Goal: Task Accomplishment & Management: Manage account settings

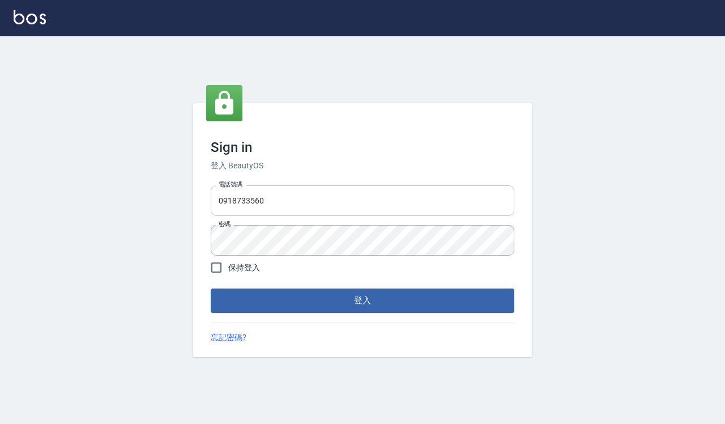
click at [304, 191] on input "0918733560" at bounding box center [363, 200] width 304 height 31
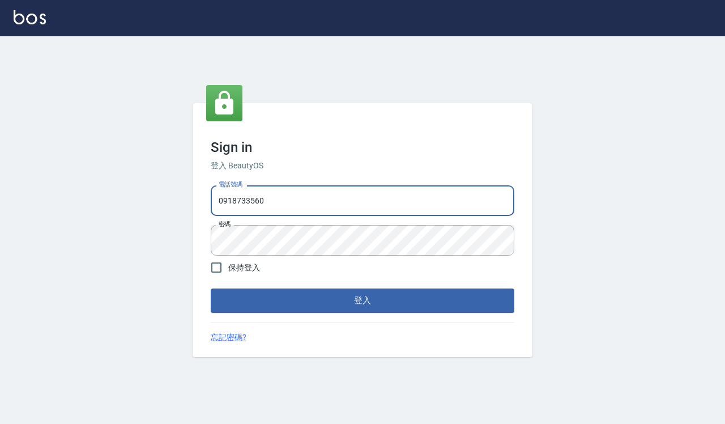
type input "0935291753"
click at [320, 305] on button "登入" at bounding box center [363, 300] width 304 height 24
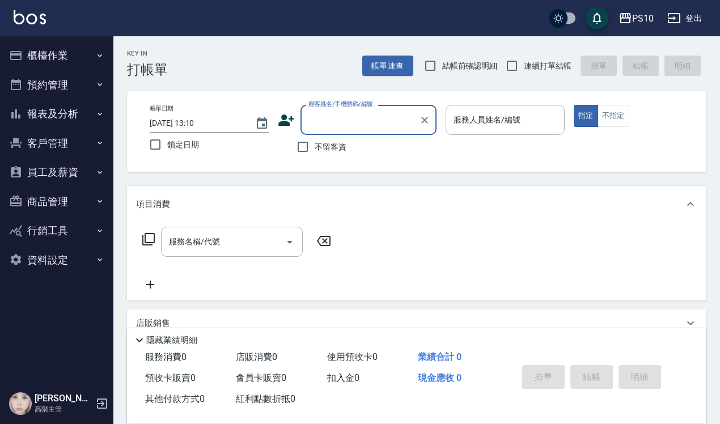
click at [54, 171] on button "員工及薪資" at bounding box center [57, 172] width 104 height 29
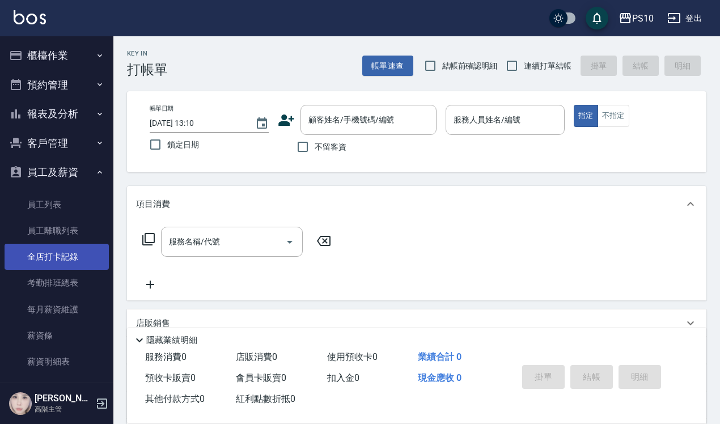
scroll to position [124, 0]
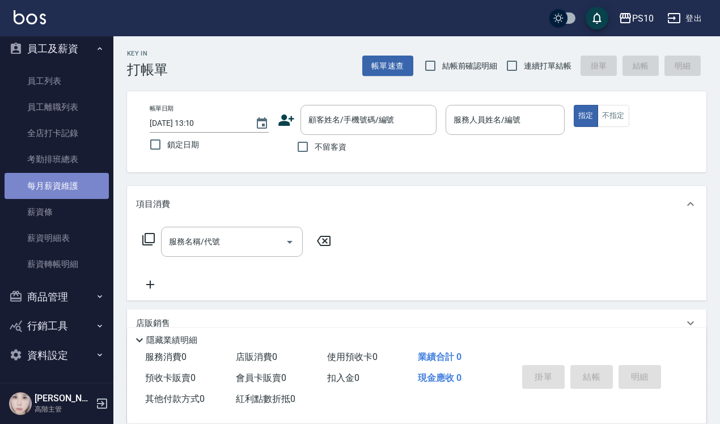
click at [63, 188] on link "每月薪資維護" at bounding box center [57, 186] width 104 height 26
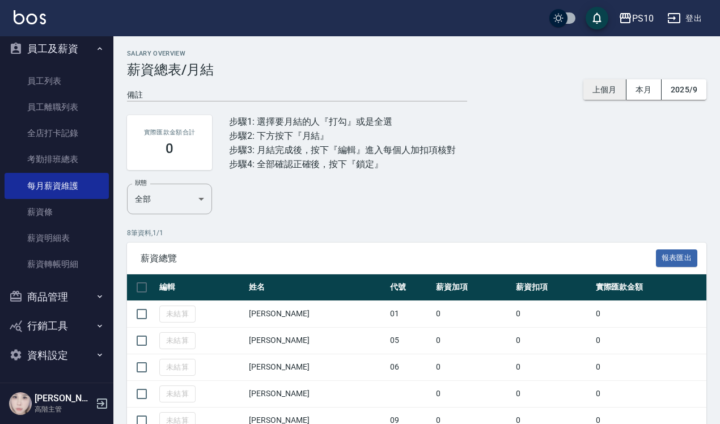
click at [595, 88] on button "上個月" at bounding box center [604, 89] width 43 height 21
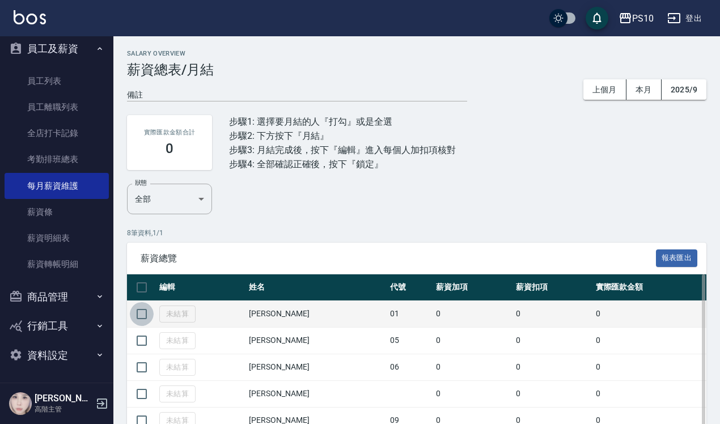
click at [137, 304] on input "checkbox" at bounding box center [142, 314] width 24 height 24
checkbox input "true"
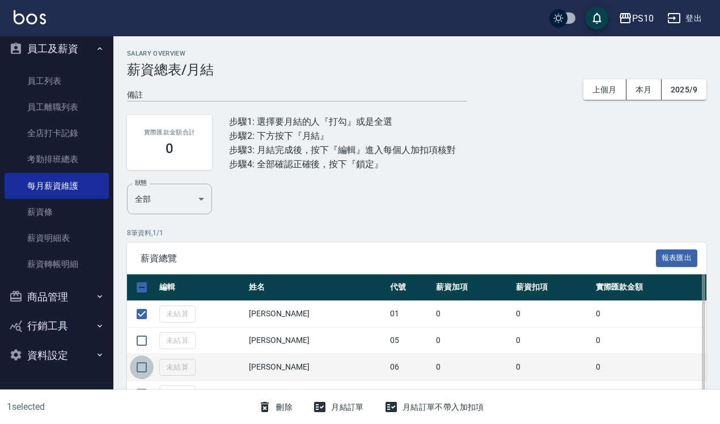
click at [142, 364] on input "checkbox" at bounding box center [142, 367] width 24 height 24
checkbox input "true"
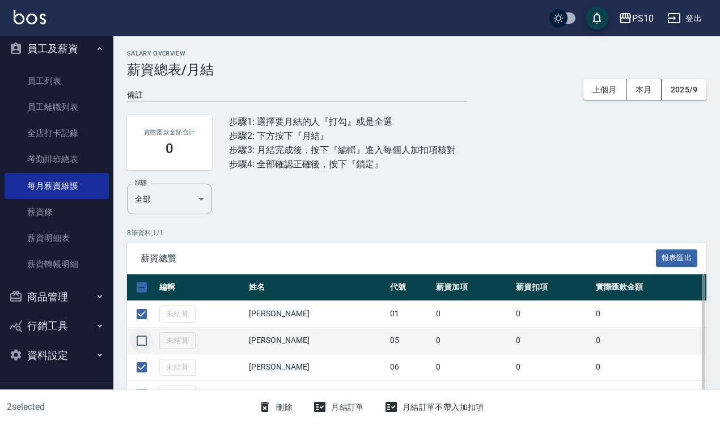
scroll to position [126, 0]
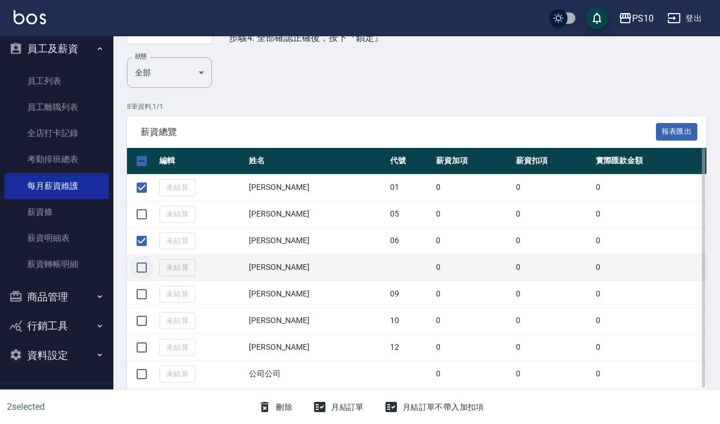
click at [143, 268] on input "checkbox" at bounding box center [142, 268] width 24 height 24
checkbox input "true"
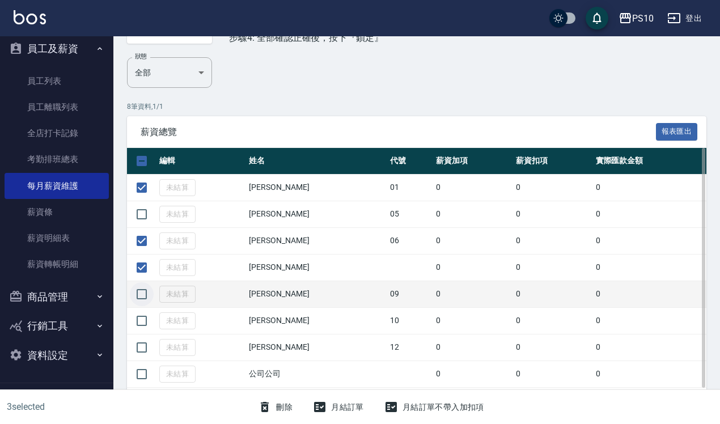
click at [143, 299] on input "checkbox" at bounding box center [142, 294] width 24 height 24
checkbox input "true"
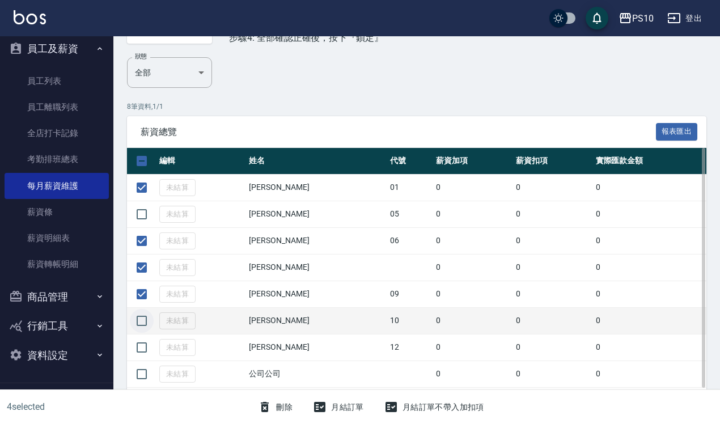
click at [137, 316] on input "checkbox" at bounding box center [142, 321] width 24 height 24
checkbox input "true"
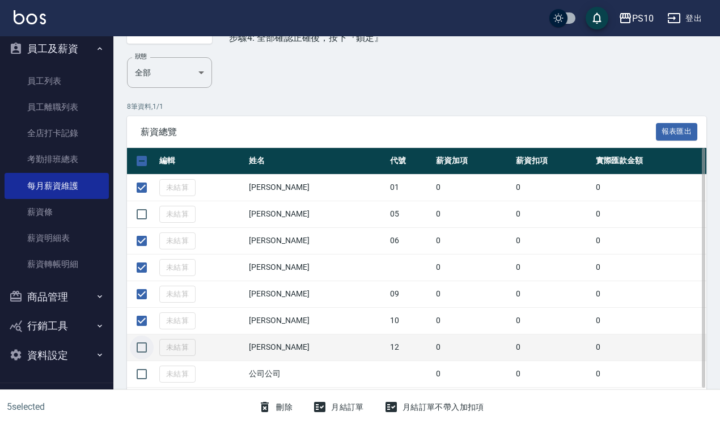
click at [143, 347] on input "checkbox" at bounding box center [142, 348] width 24 height 24
checkbox input "true"
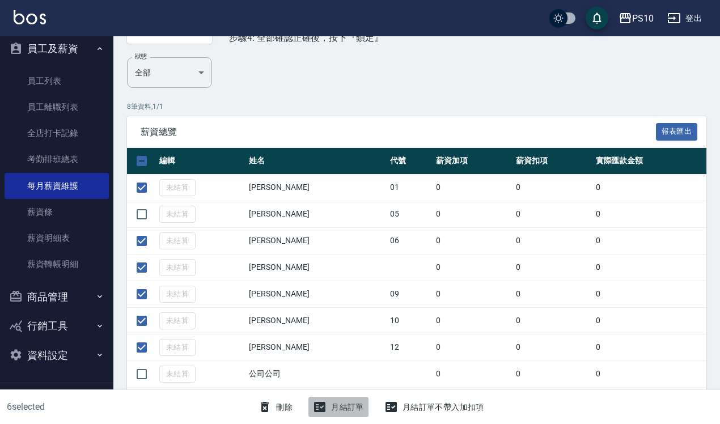
click at [325, 408] on icon "button" at bounding box center [319, 407] width 11 height 10
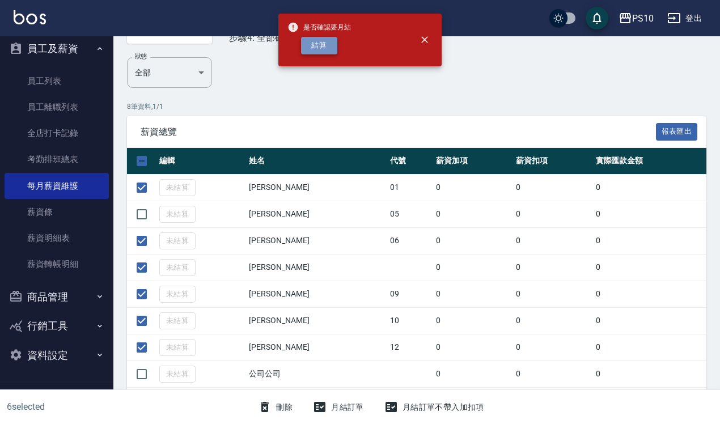
click at [324, 49] on button "結算" at bounding box center [319, 46] width 36 height 18
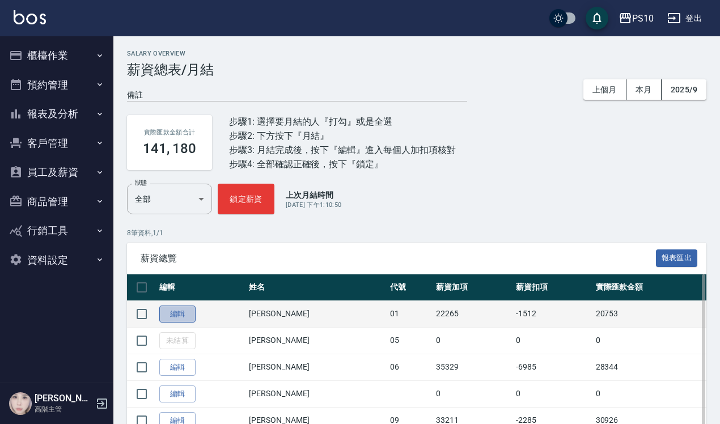
click at [180, 315] on link "編輯" at bounding box center [177, 314] width 36 height 18
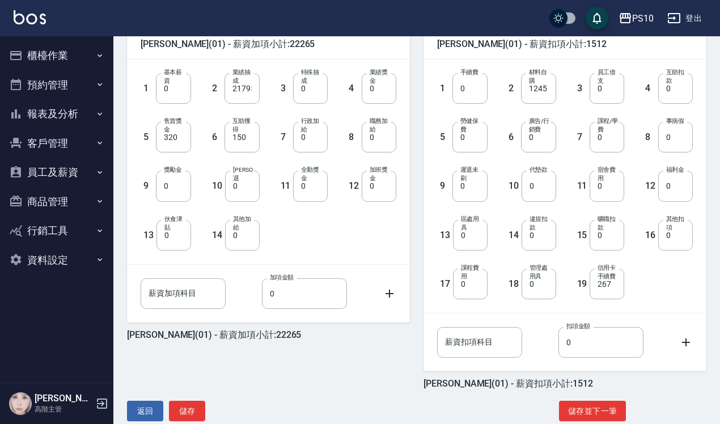
scroll to position [312, 0]
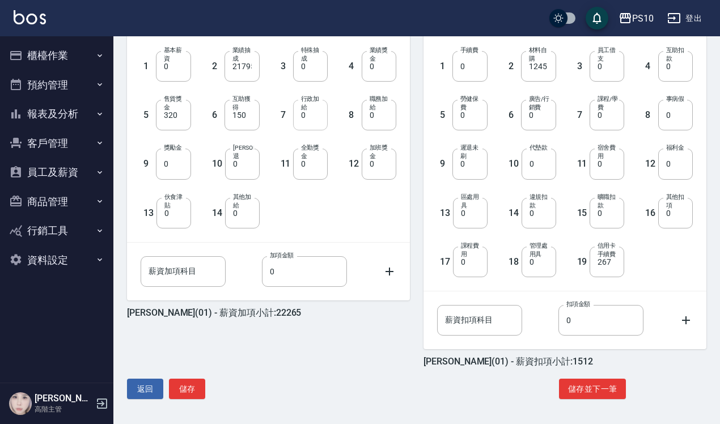
click at [308, 117] on input "0" at bounding box center [310, 115] width 35 height 31
type input "5000"
click at [605, 387] on button "儲存並下一筆" at bounding box center [592, 389] width 67 height 21
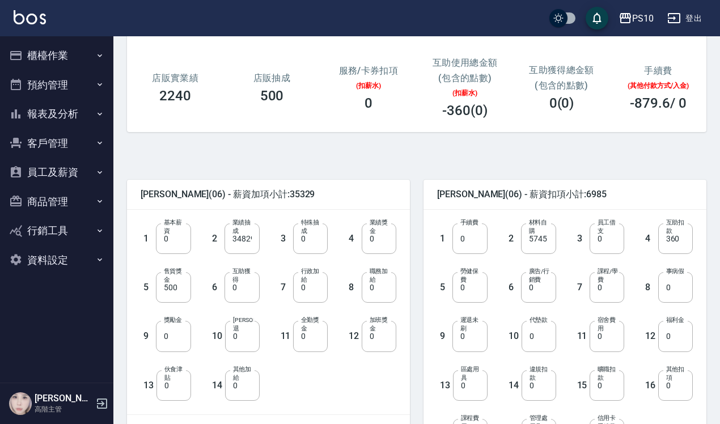
scroll to position [142, 0]
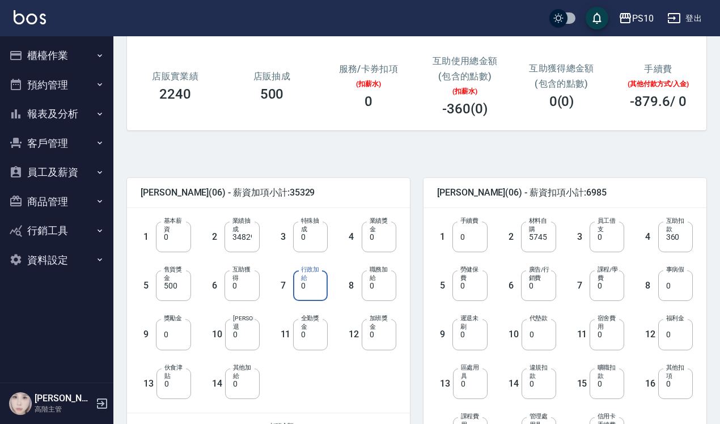
click at [309, 289] on input "0" at bounding box center [310, 285] width 35 height 31
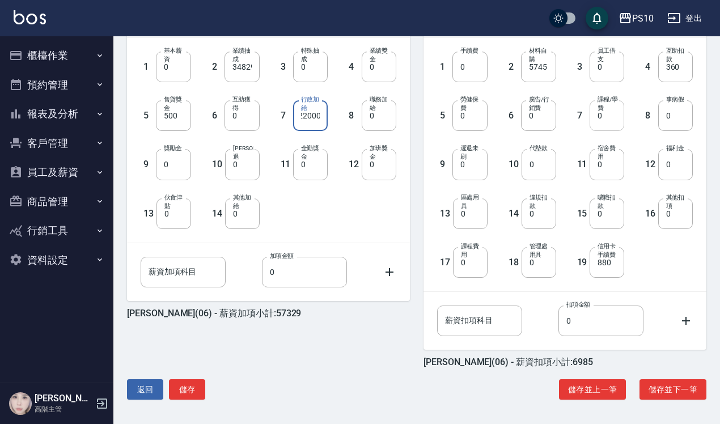
scroll to position [312, 0]
type input "22000"
click at [678, 387] on button "儲存並下一筆" at bounding box center [672, 389] width 67 height 21
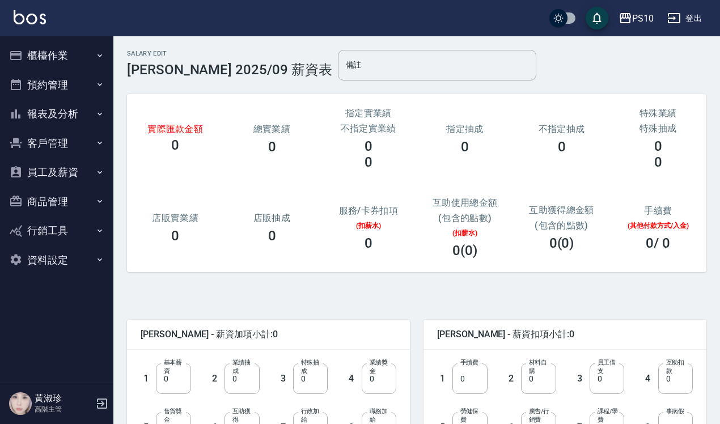
click at [41, 414] on div "[PERSON_NAME]主管" at bounding box center [56, 403] width 113 height 41
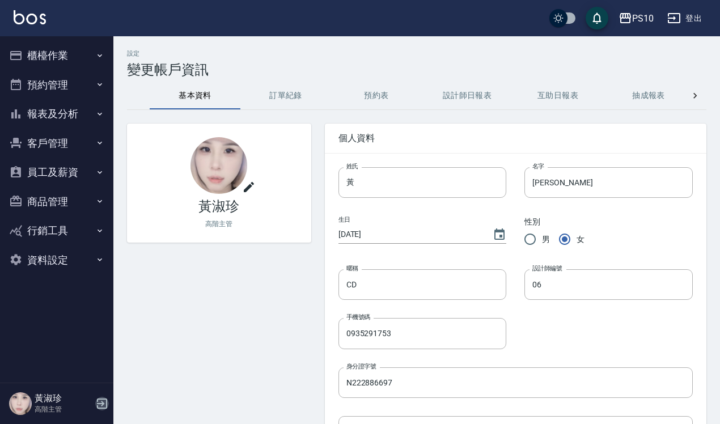
click at [99, 404] on icon "button" at bounding box center [102, 404] width 14 height 14
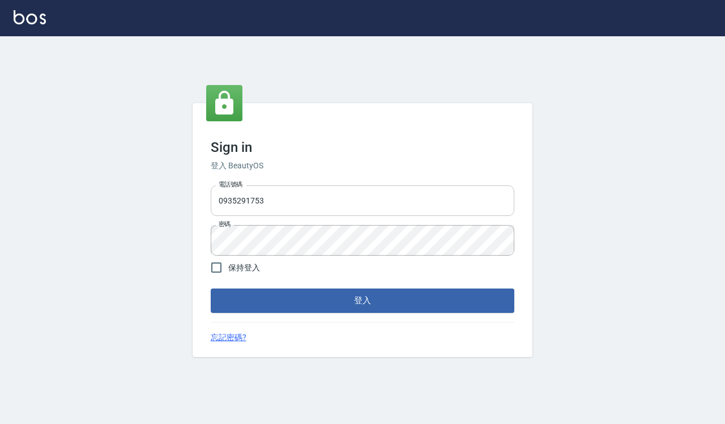
click at [309, 197] on input "0935291753" at bounding box center [363, 200] width 304 height 31
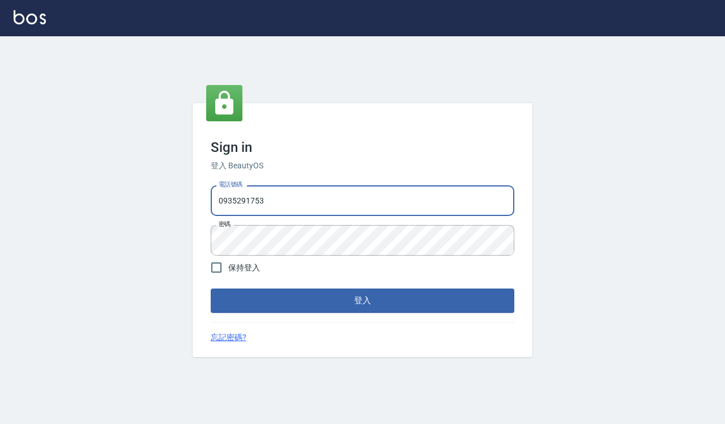
type input "0918733560"
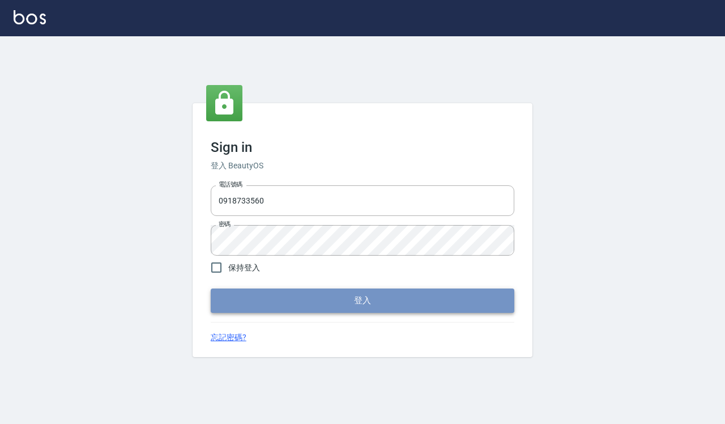
click at [320, 302] on button "登入" at bounding box center [363, 300] width 304 height 24
